Goal: Task Accomplishment & Management: Complete application form

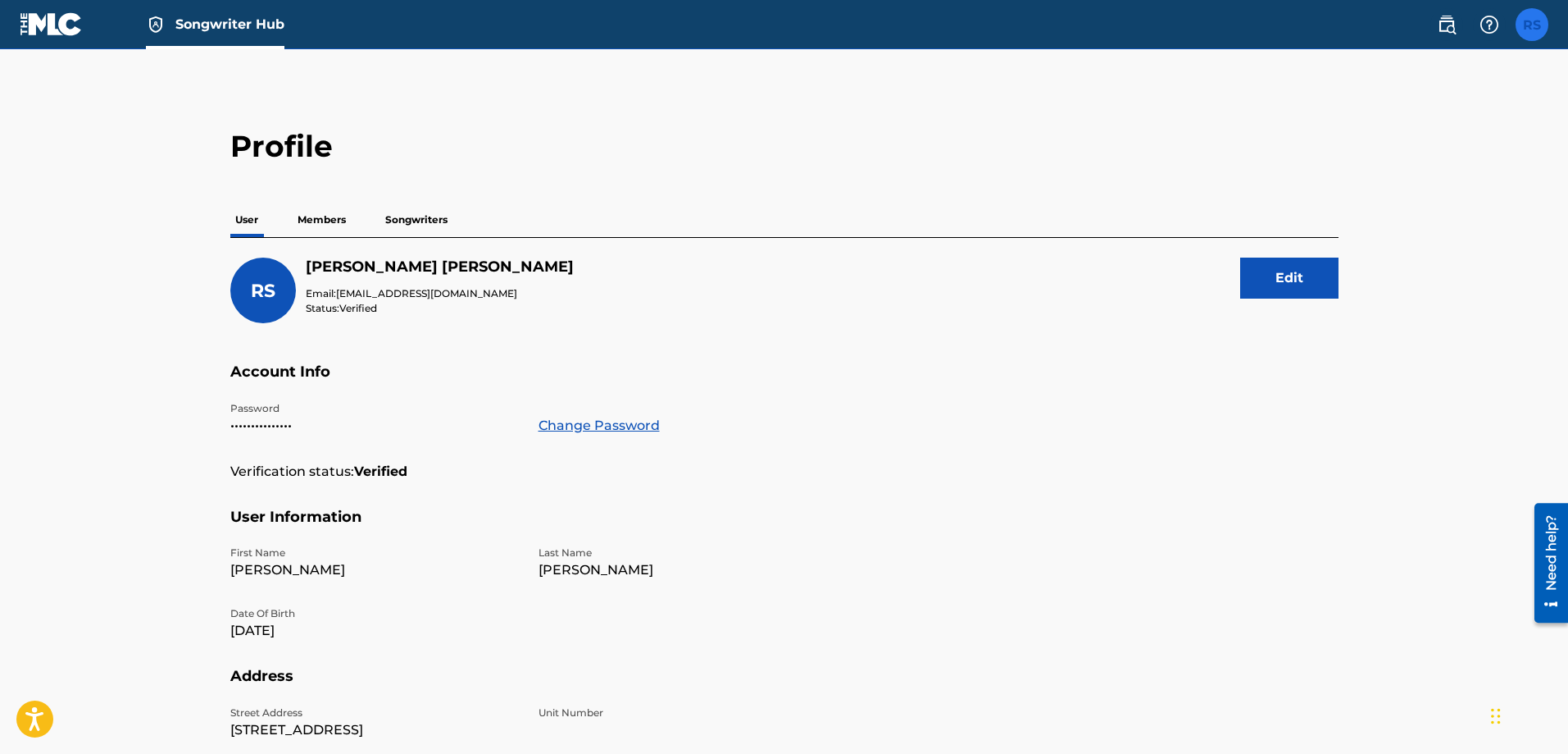
click at [1540, 27] on label at bounding box center [1532, 24] width 33 height 33
click at [1532, 25] on input "RS [PERSON_NAME] [EMAIL_ADDRESS][DOMAIN_NAME] Notification Preferences Profile …" at bounding box center [1532, 25] width 0 height 0
click at [1377, 200] on link "Profile" at bounding box center [1370, 204] width 33 height 15
click at [425, 215] on p "Songwriters" at bounding box center [416, 220] width 72 height 35
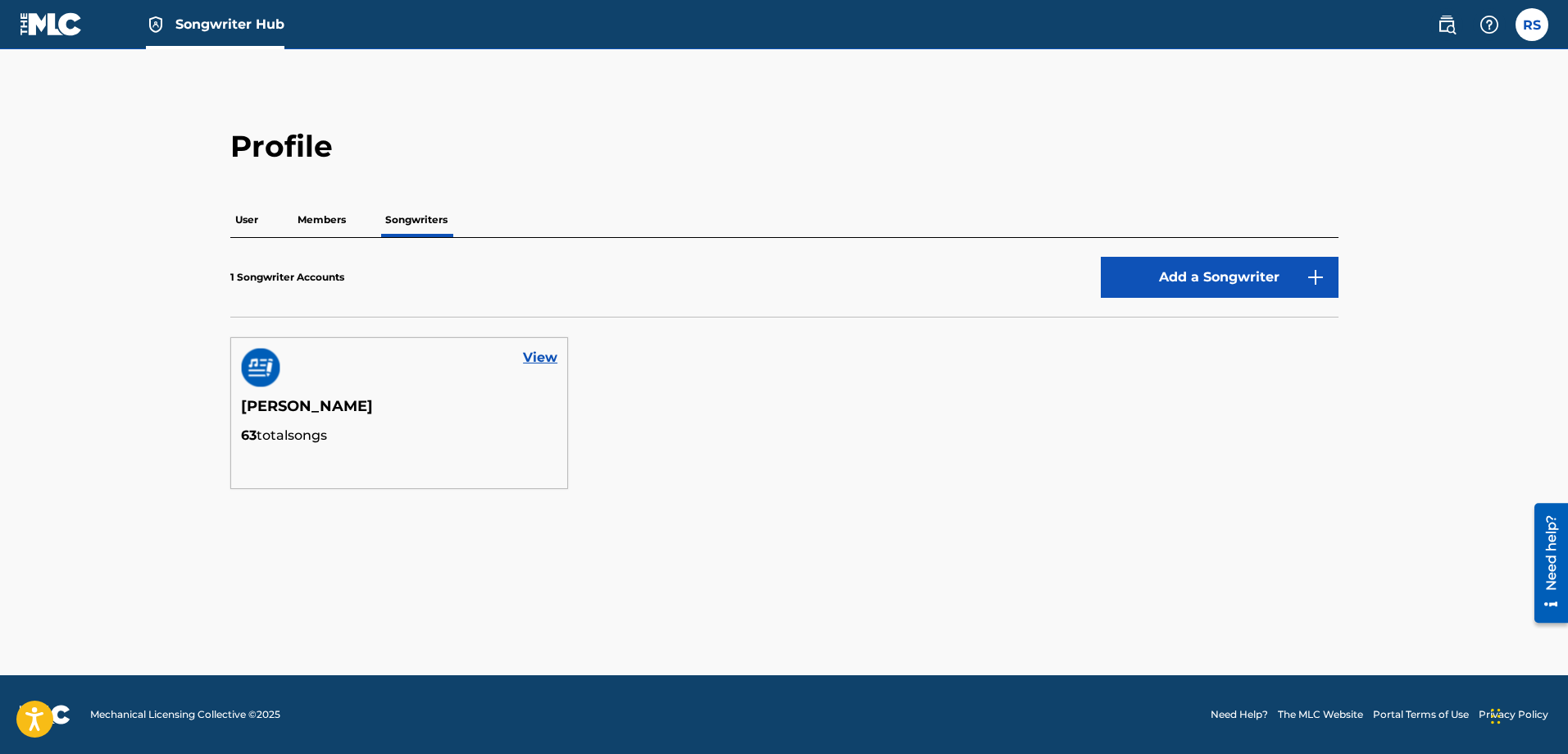
click at [320, 220] on p "Members" at bounding box center [321, 220] width 58 height 35
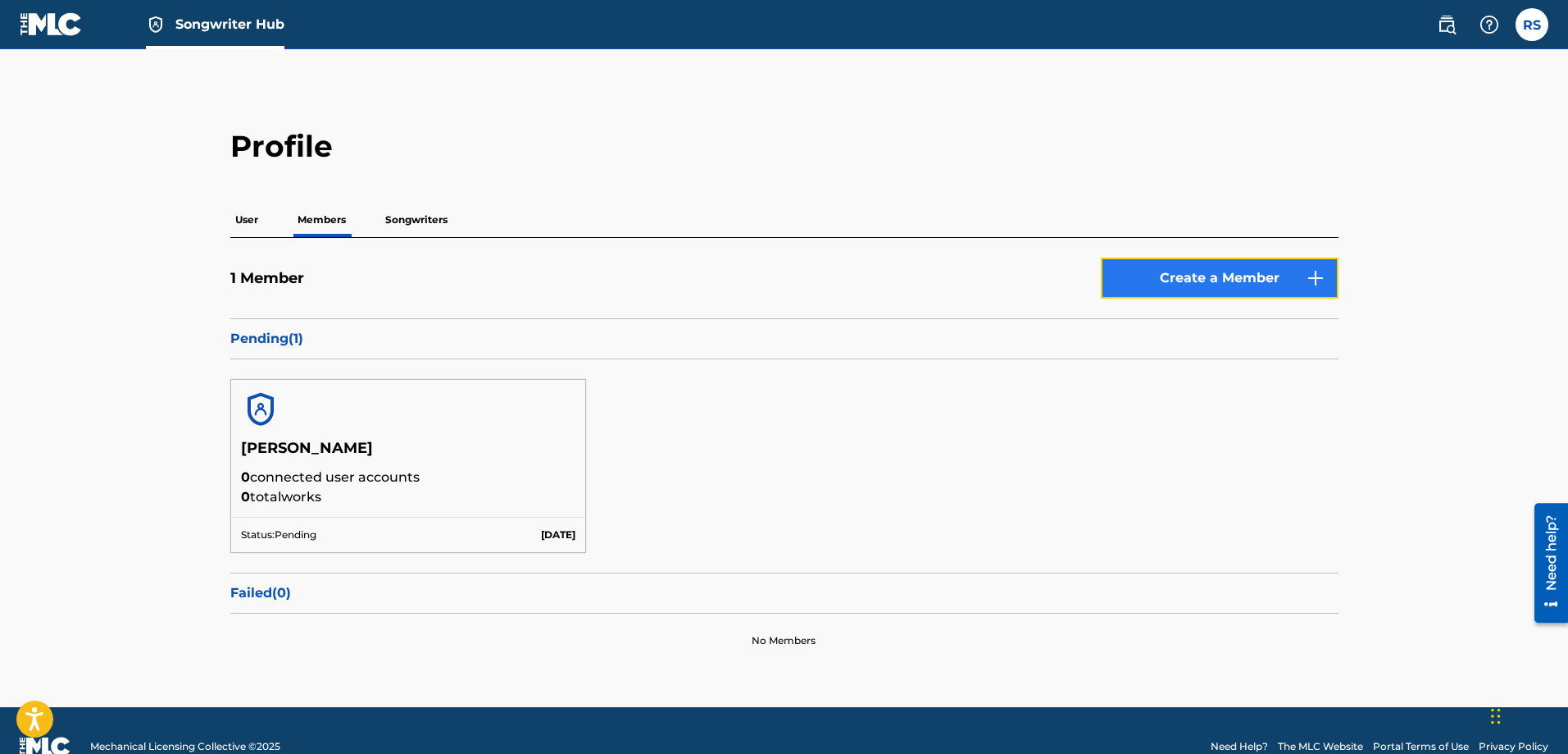
click at [1252, 277] on link "Create a Member" at bounding box center [1219, 278] width 238 height 41
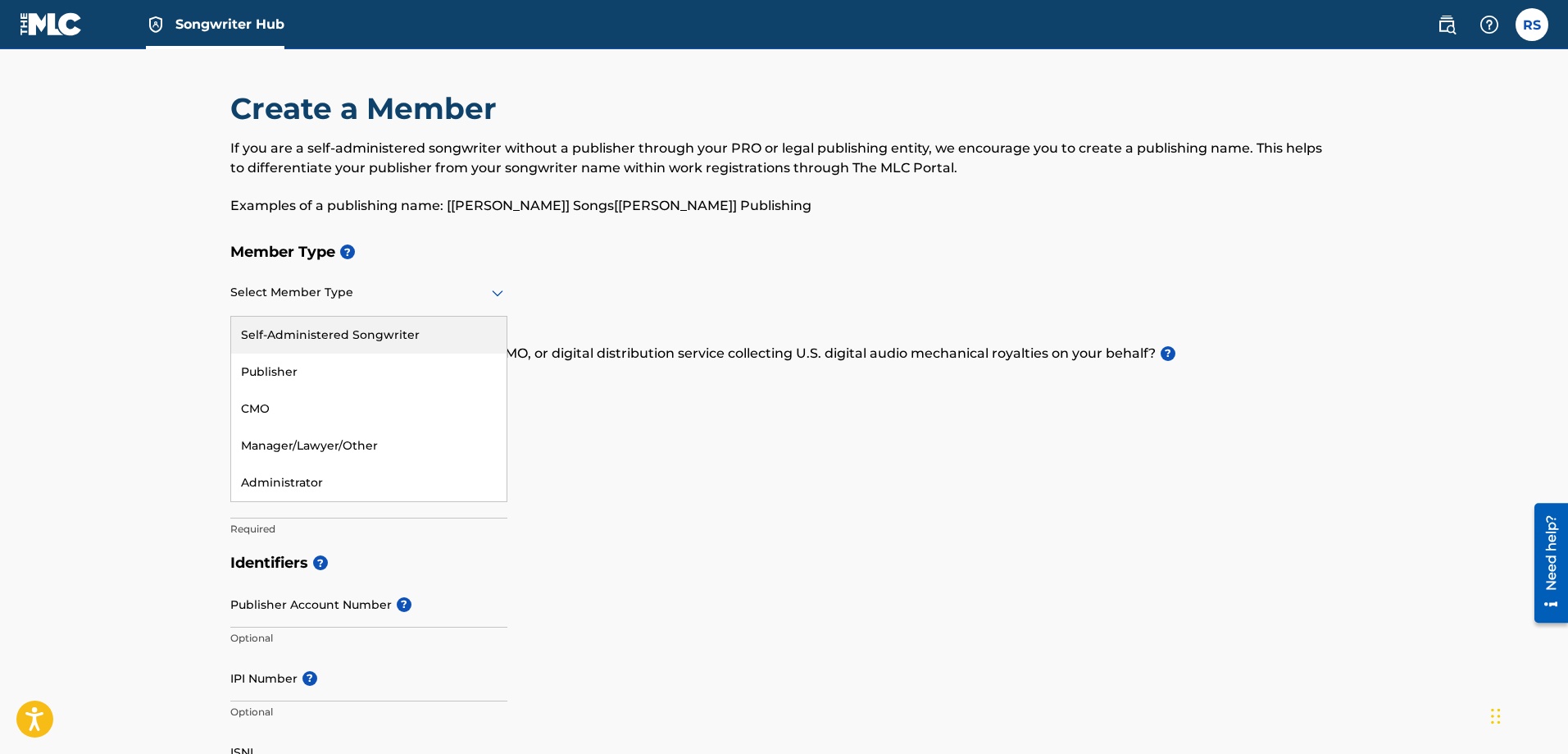
click at [497, 296] on icon at bounding box center [497, 293] width 12 height 6
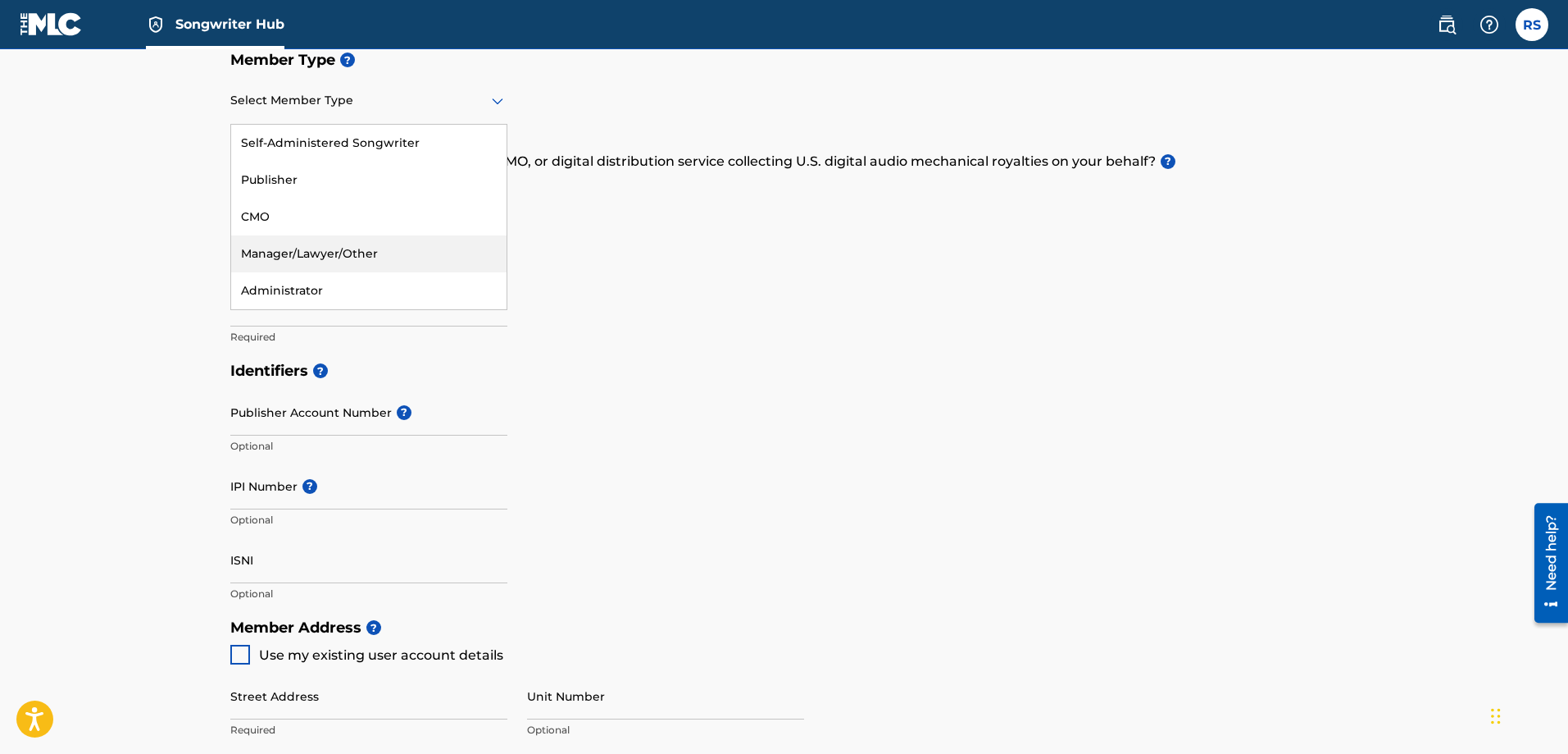
scroll to position [191, 0]
